Goal: Transaction & Acquisition: Purchase product/service

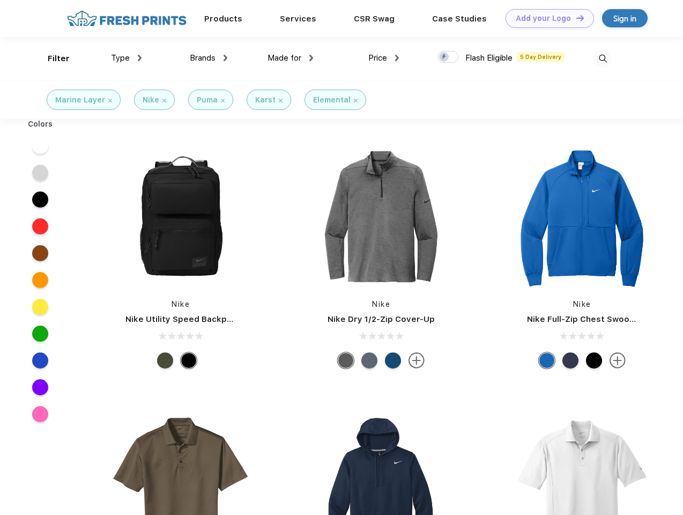
scroll to position [1, 0]
click at [546, 18] on link "Add your Logo Design Tool" at bounding box center [550, 18] width 88 height 19
click at [0, 0] on div "Design Tool" at bounding box center [0, 0] width 0 height 0
click at [576, 18] on link "Add your Logo Design Tool" at bounding box center [550, 18] width 88 height 19
click at [51, 58] on div "Filter" at bounding box center [59, 59] width 22 height 12
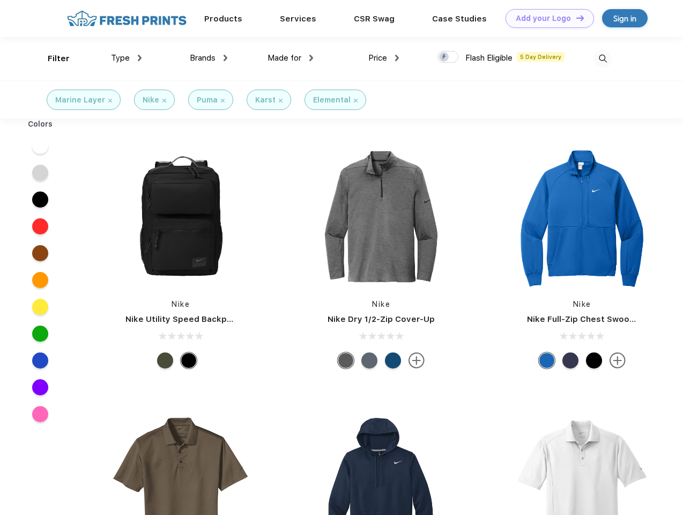
click at [127, 58] on span "Type" at bounding box center [120, 58] width 19 height 10
click at [209, 58] on span "Brands" at bounding box center [203, 58] width 26 height 10
click at [291, 58] on span "Made for" at bounding box center [285, 58] width 34 height 10
click at [384, 58] on span "Price" at bounding box center [377, 58] width 19 height 10
click at [448, 57] on div at bounding box center [448, 57] width 21 height 12
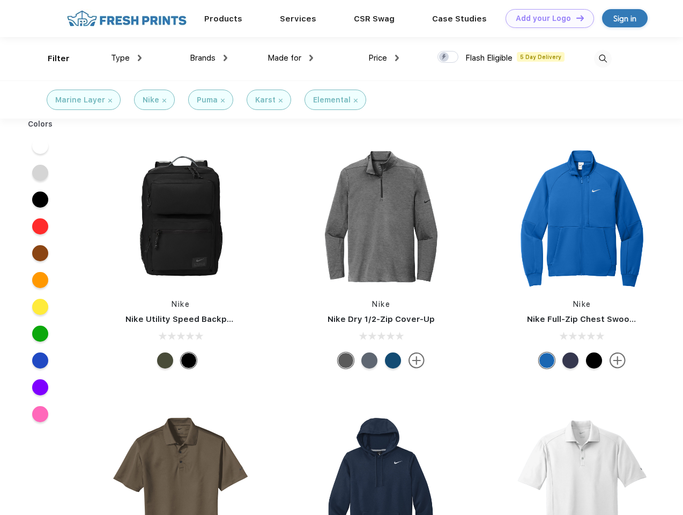
click at [445, 57] on input "checkbox" at bounding box center [441, 53] width 7 height 7
click at [603, 58] on img at bounding box center [603, 59] width 18 height 18
